Goal: Navigation & Orientation: Find specific page/section

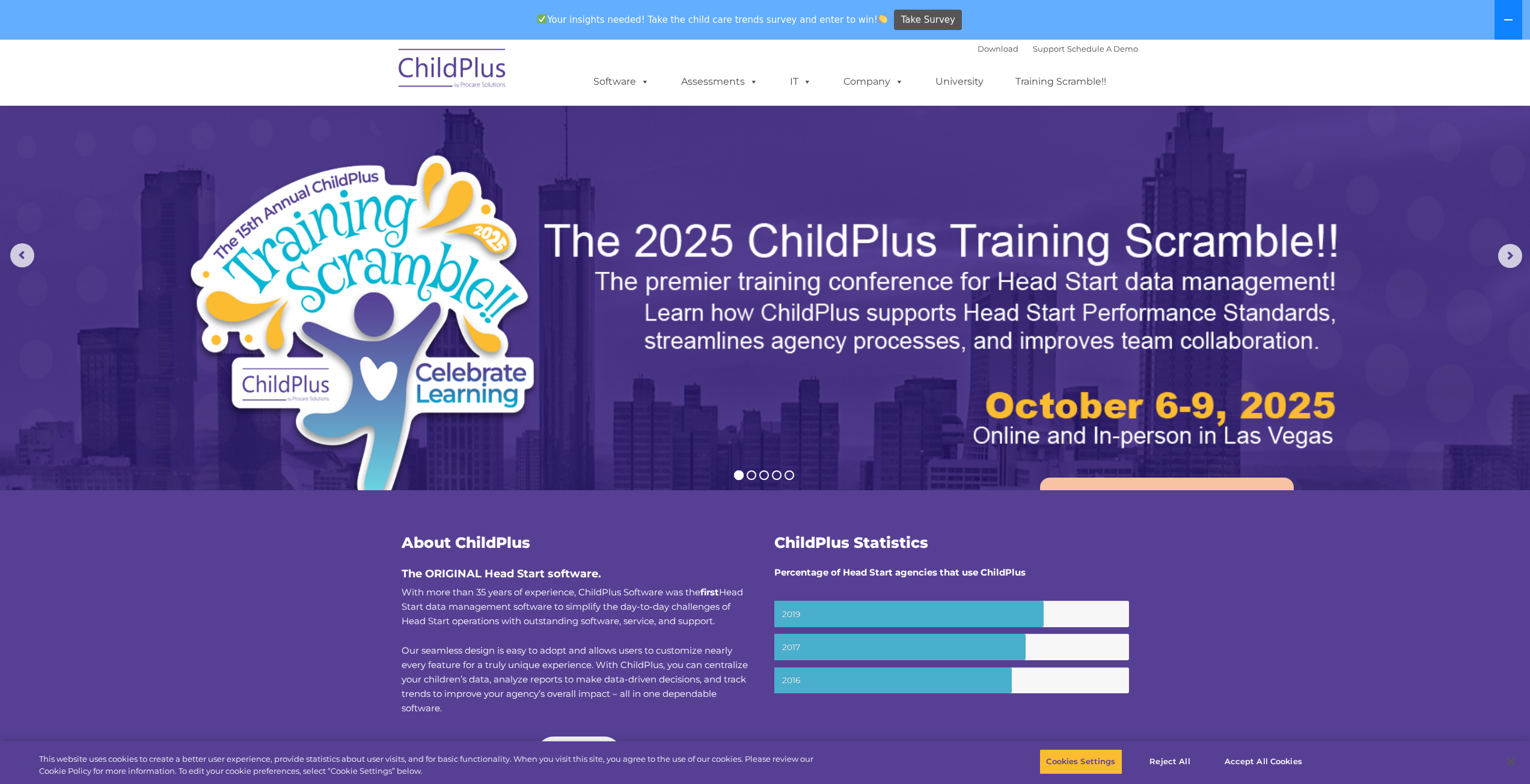
click at [1514, 26] on button at bounding box center [1508, 20] width 28 height 40
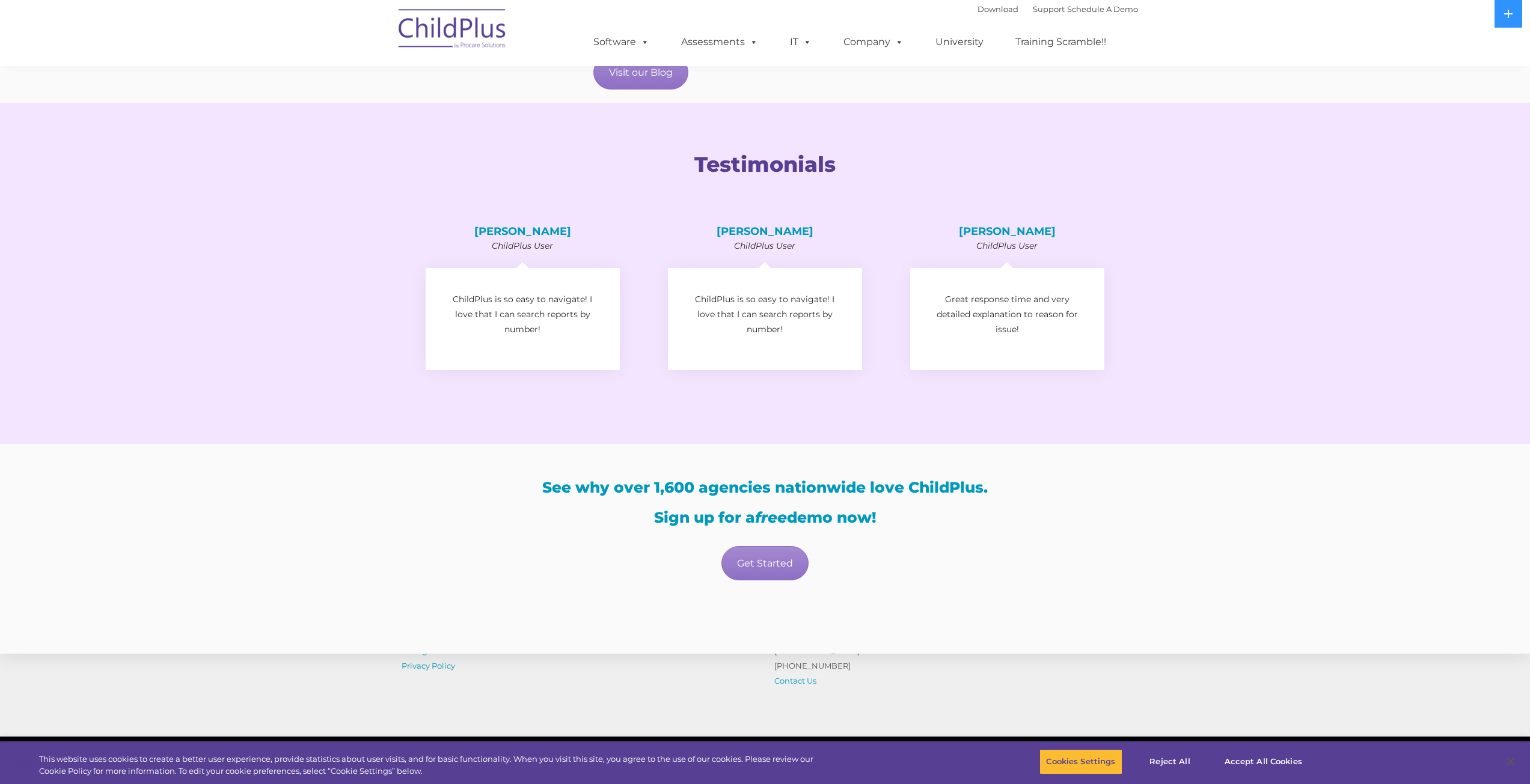
scroll to position [1821, 0]
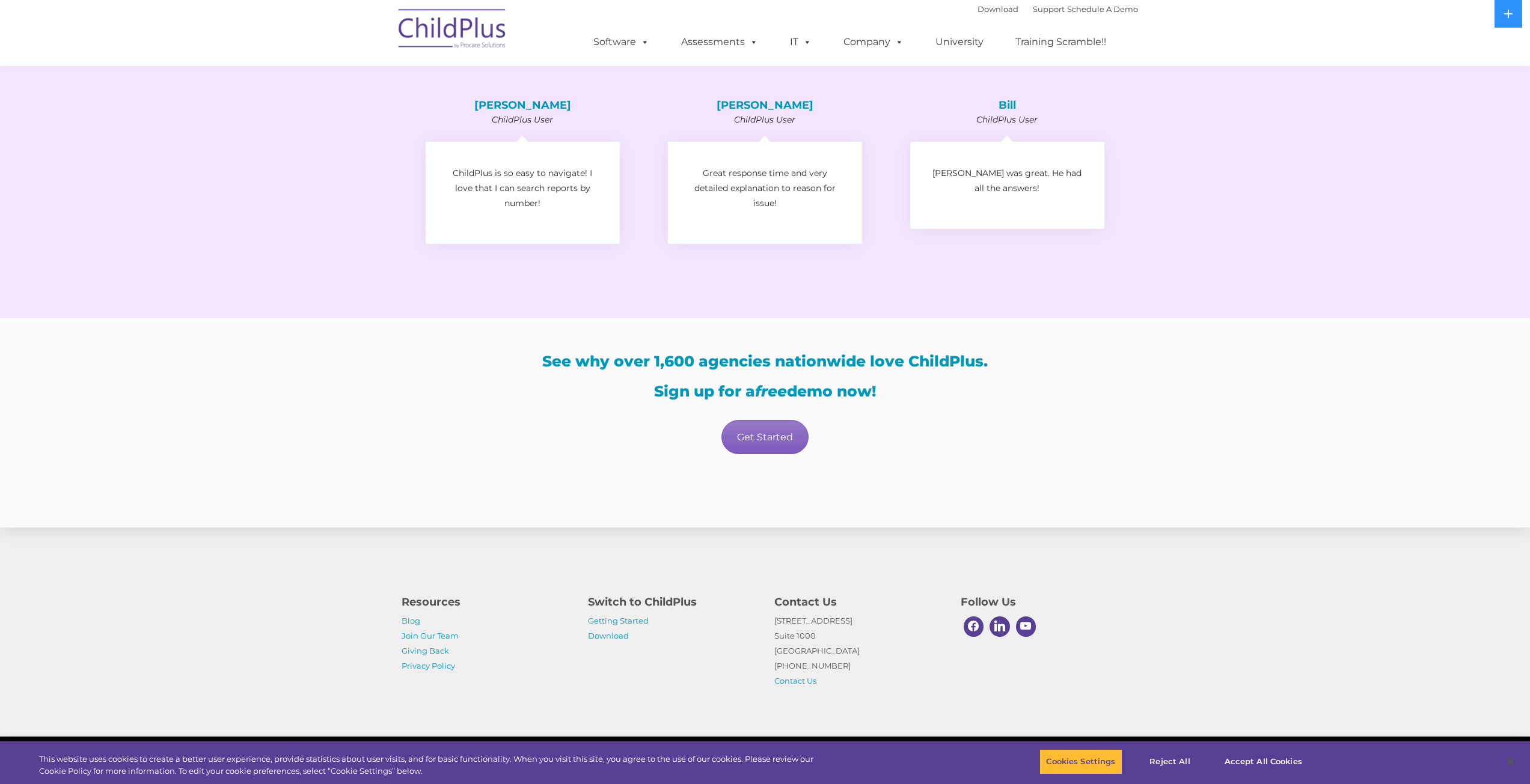
click at [762, 443] on link "Get Started" at bounding box center [765, 437] width 87 height 35
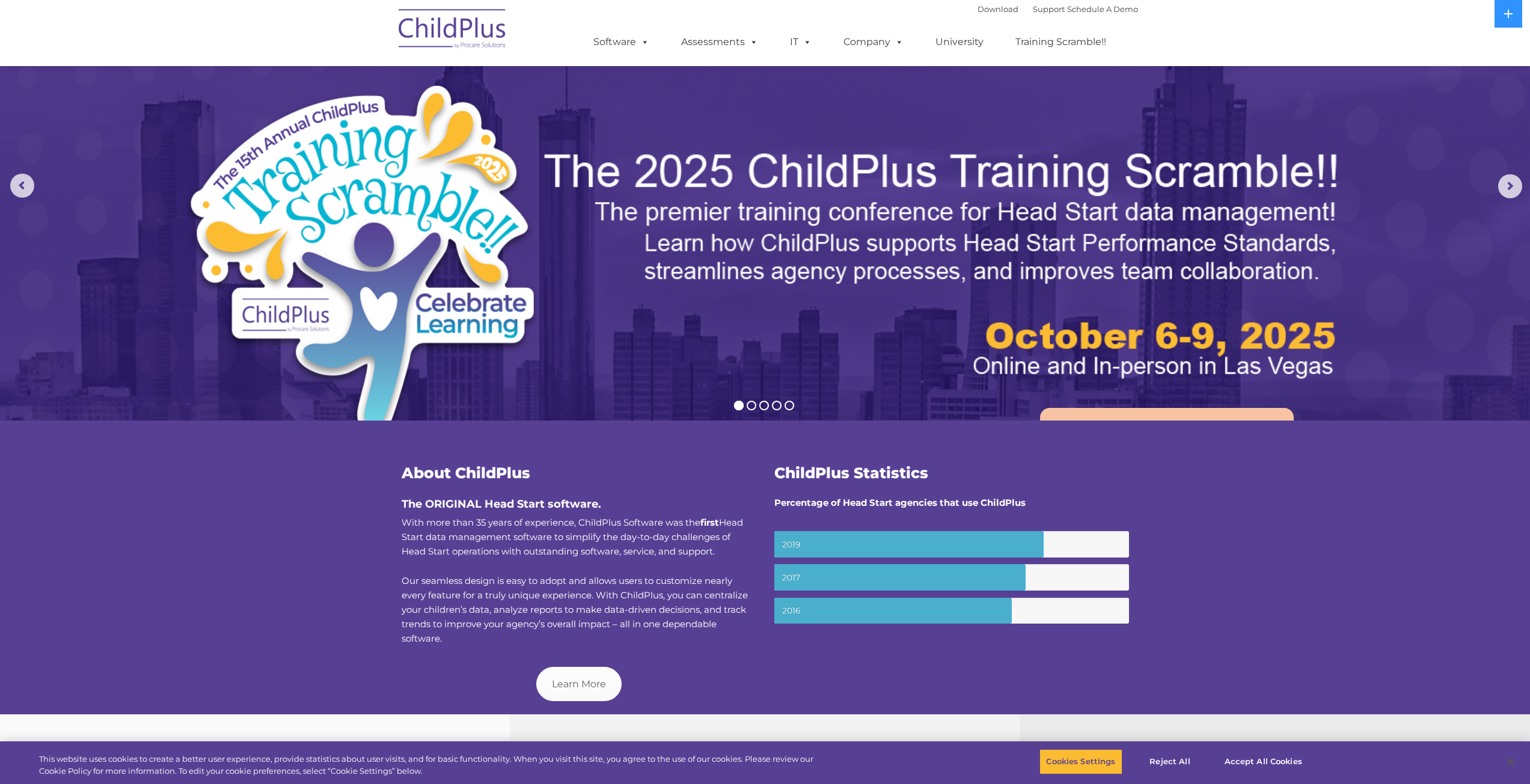
scroll to position [0, 0]
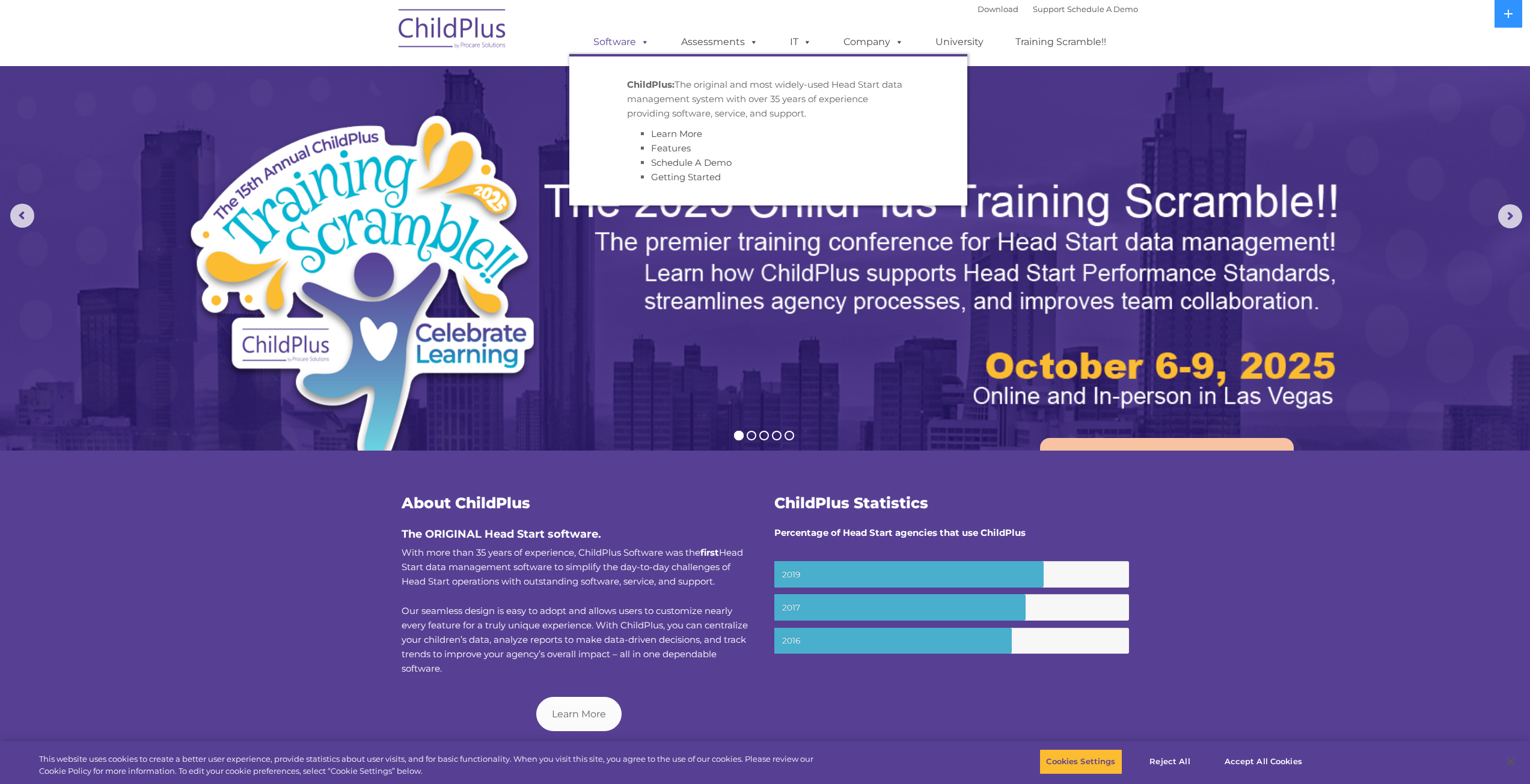
click at [654, 42] on link "Software" at bounding box center [621, 42] width 80 height 24
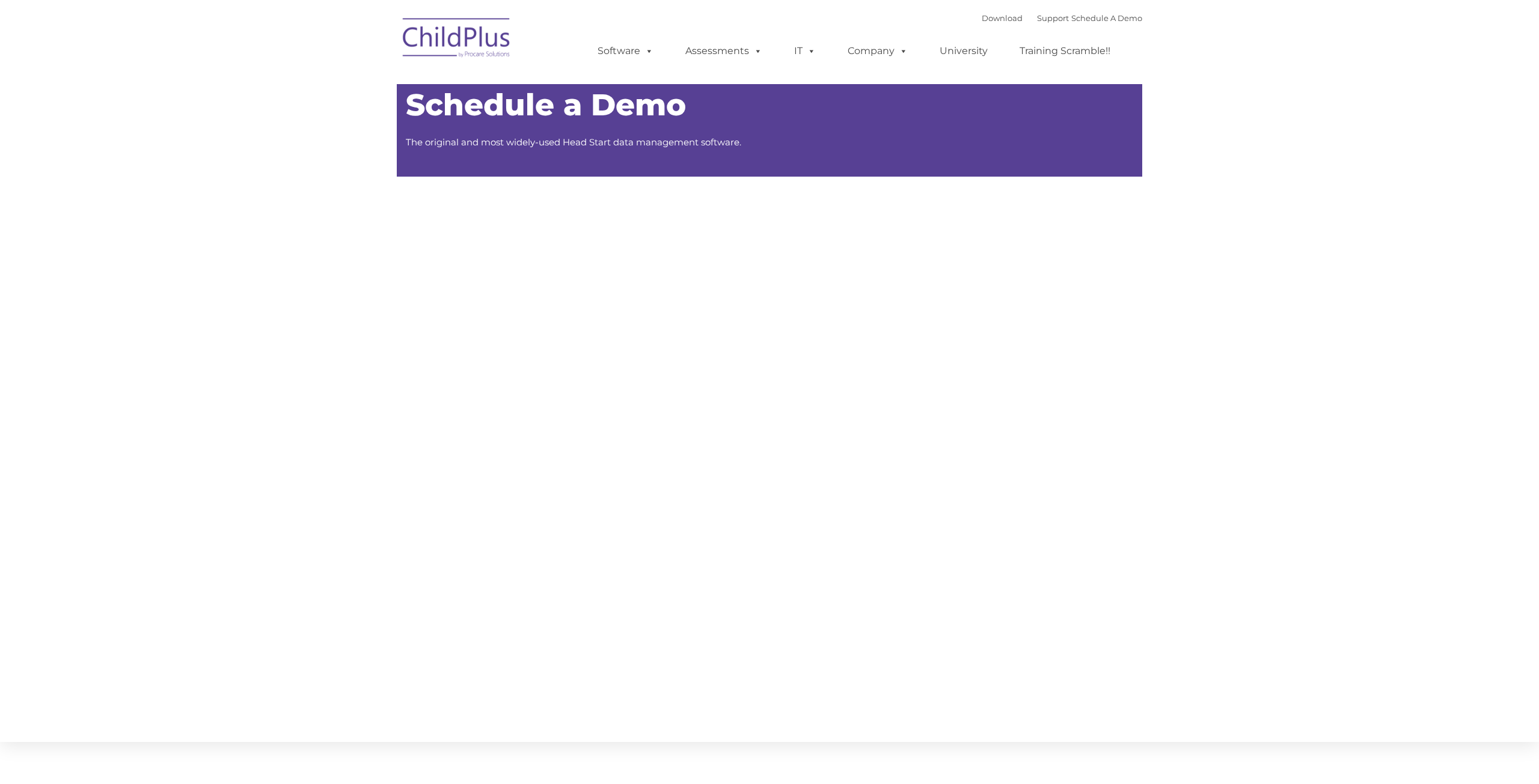
type input ""
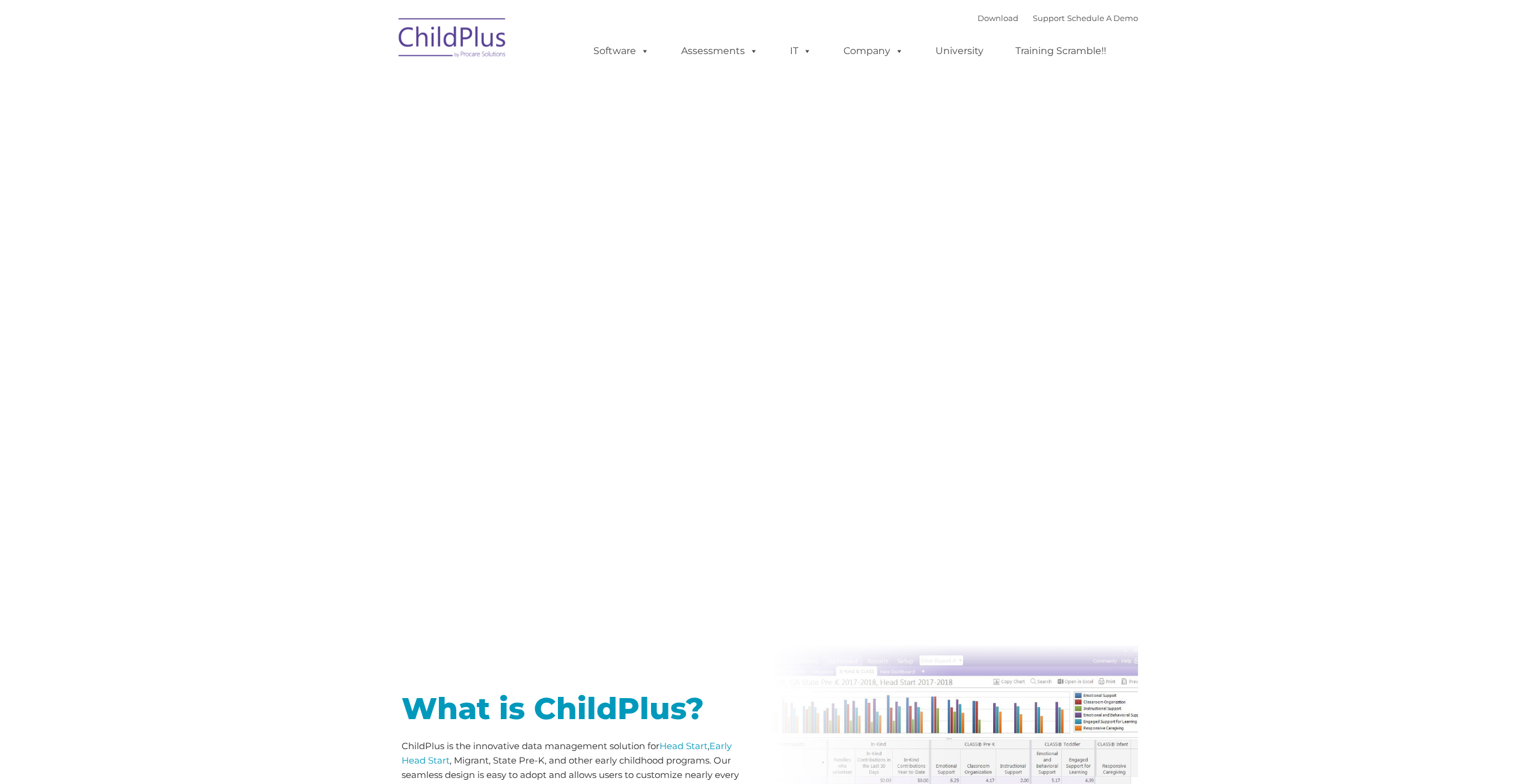
type input ""
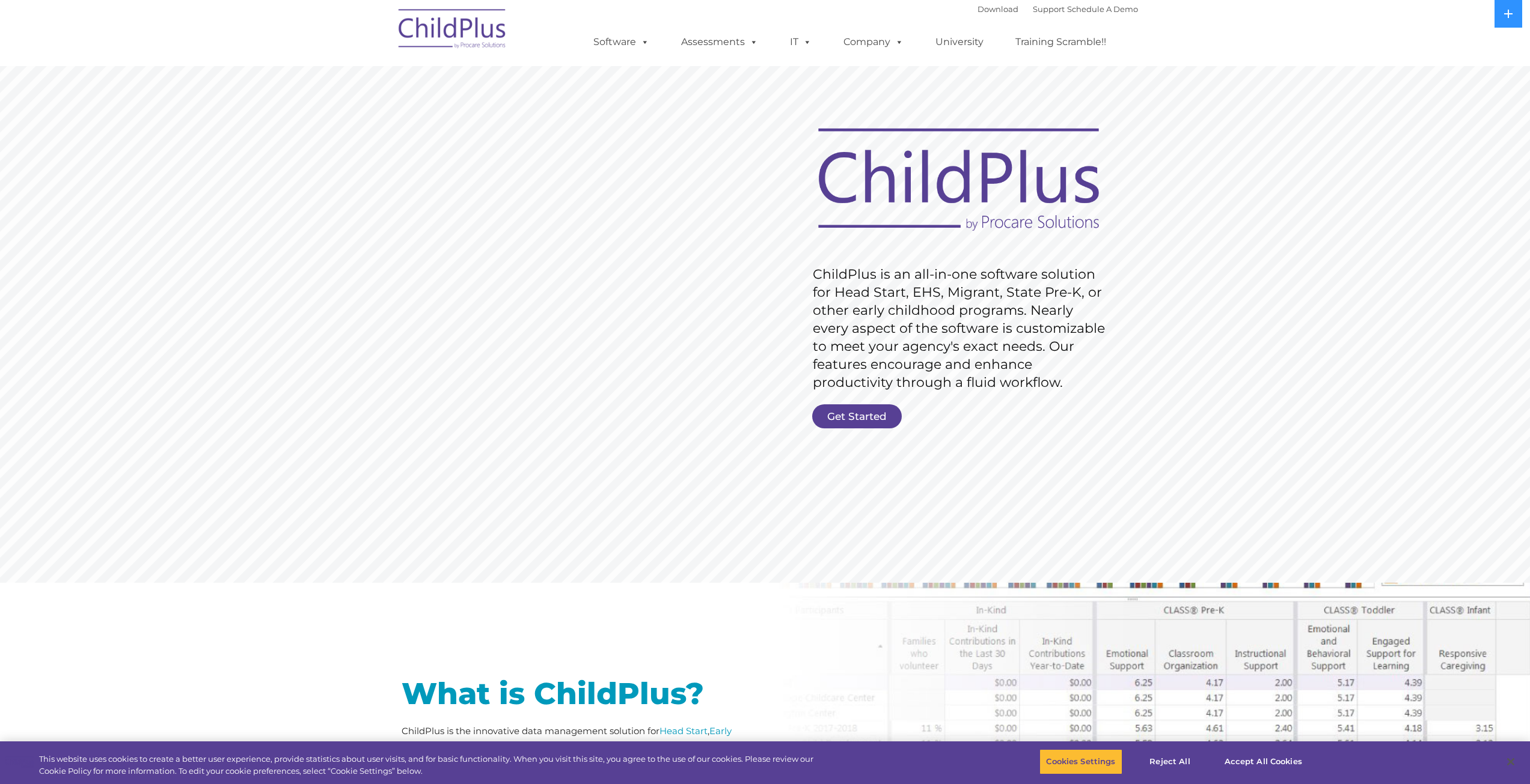
click at [487, 45] on img at bounding box center [452, 31] width 120 height 60
click at [485, 43] on img at bounding box center [452, 31] width 120 height 60
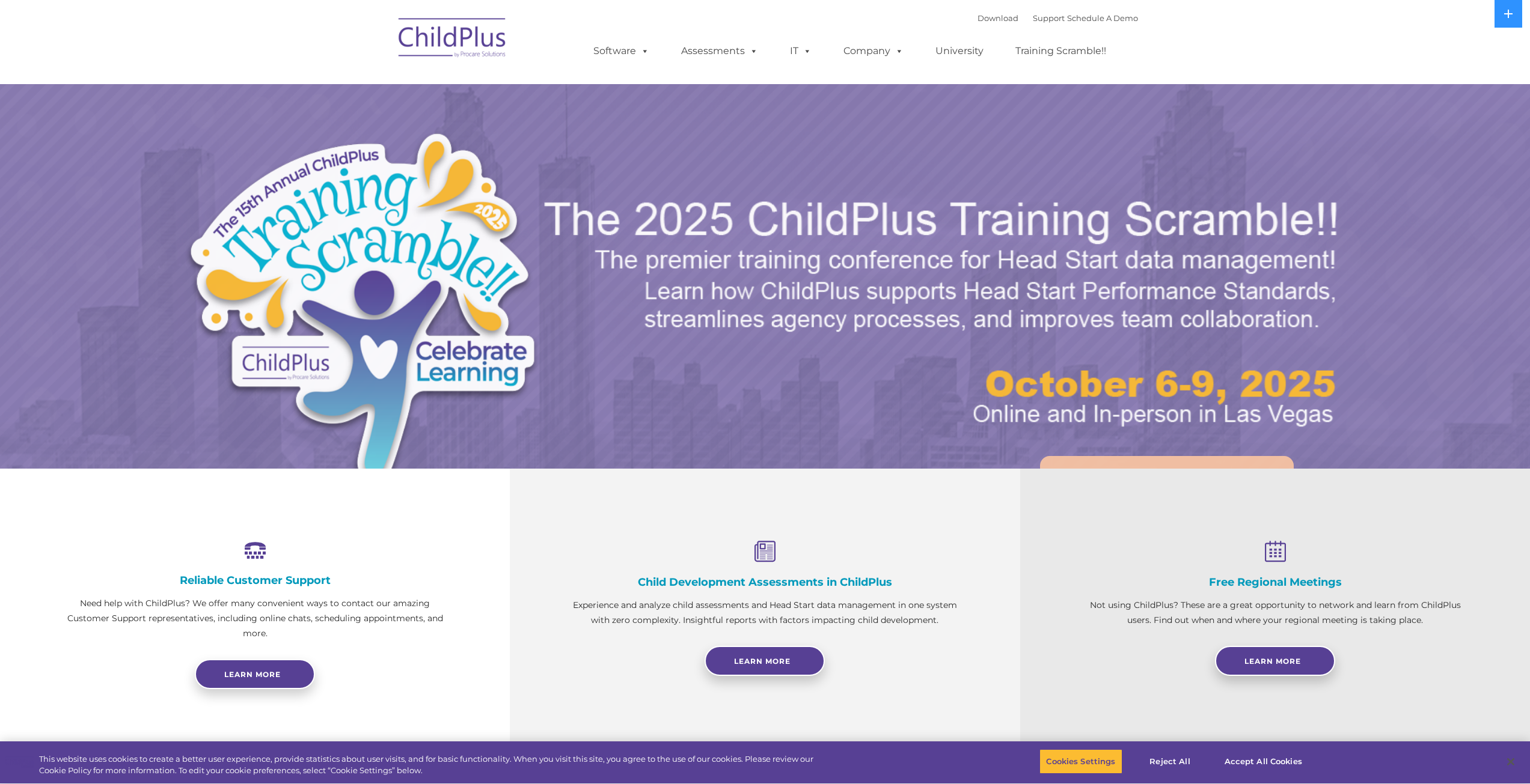
select select "MEDIUM"
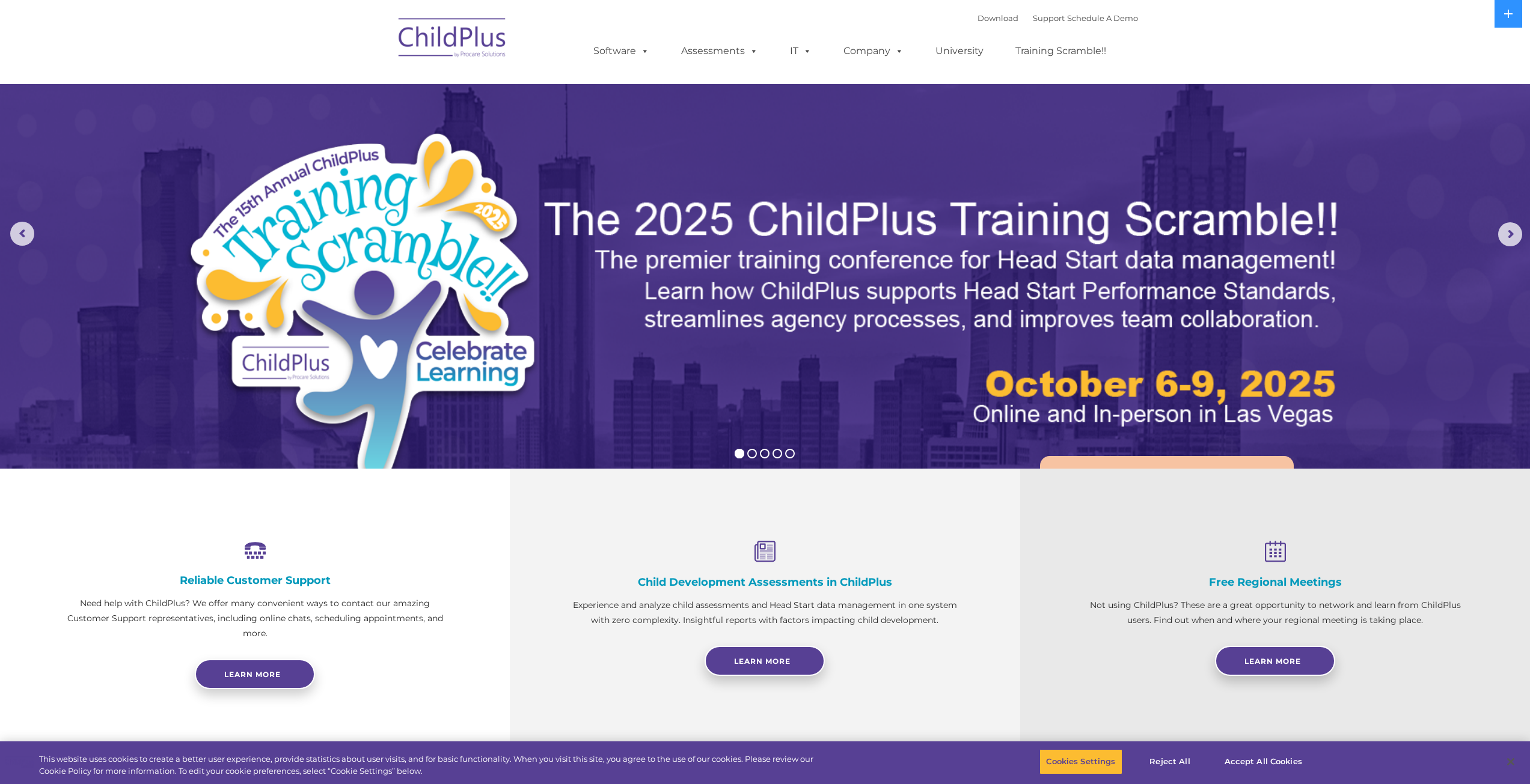
click at [218, 60] on nav "Download Support | Schedule A Demo  MENU MENU Software ChildPlus: The original…" at bounding box center [765, 42] width 1530 height 84
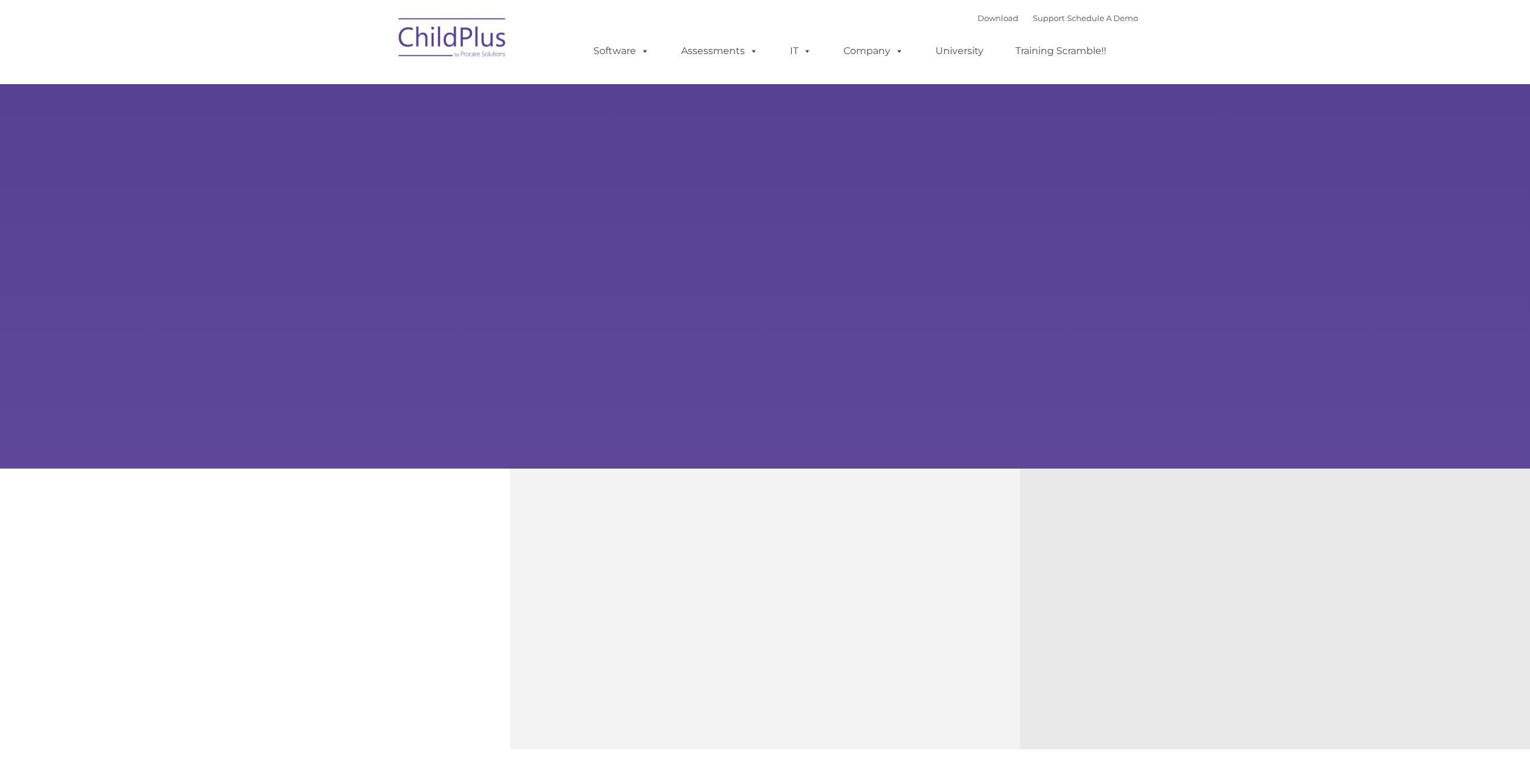
type input ""
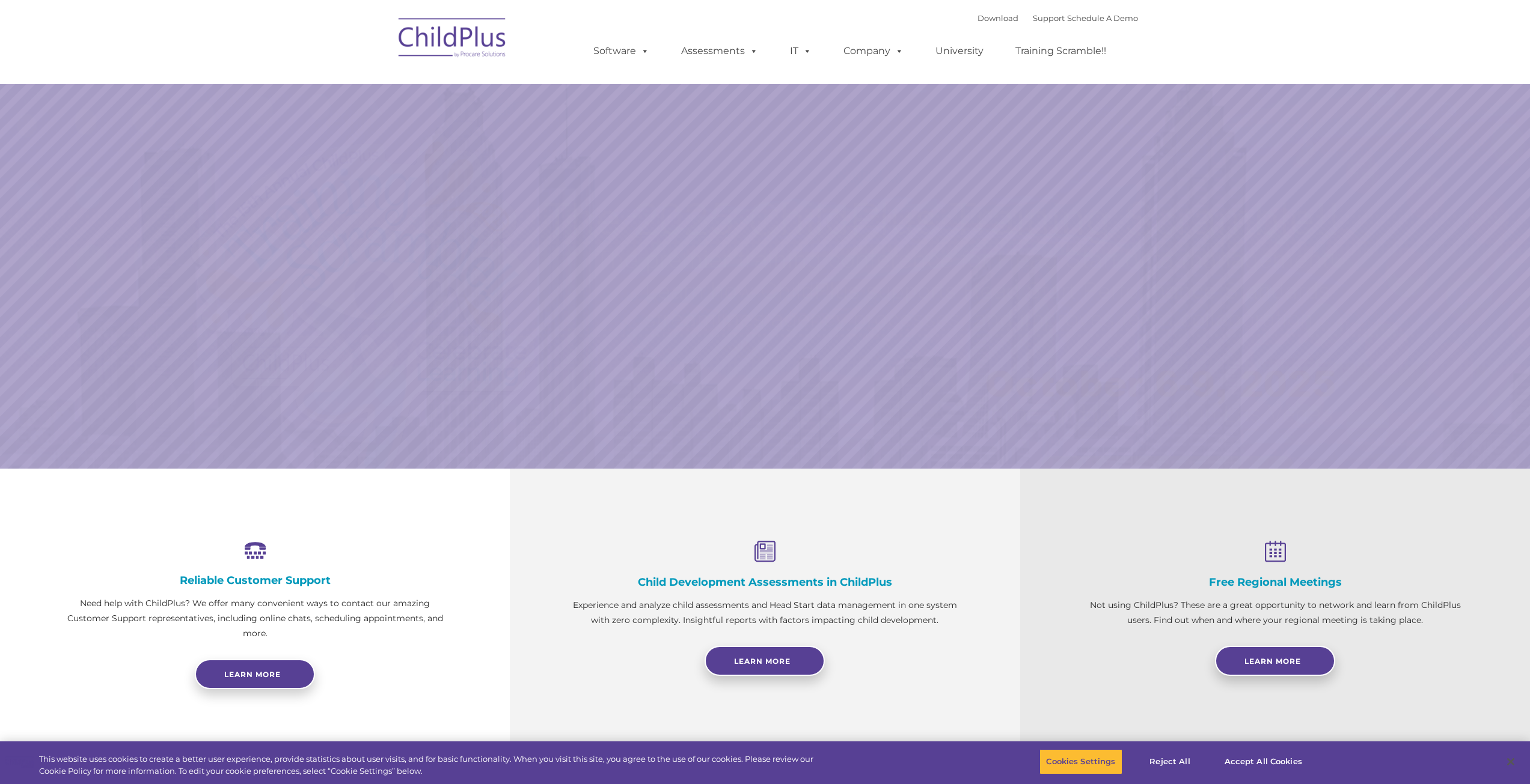
select select "MEDIUM"
